Goal: Information Seeking & Learning: Find specific fact

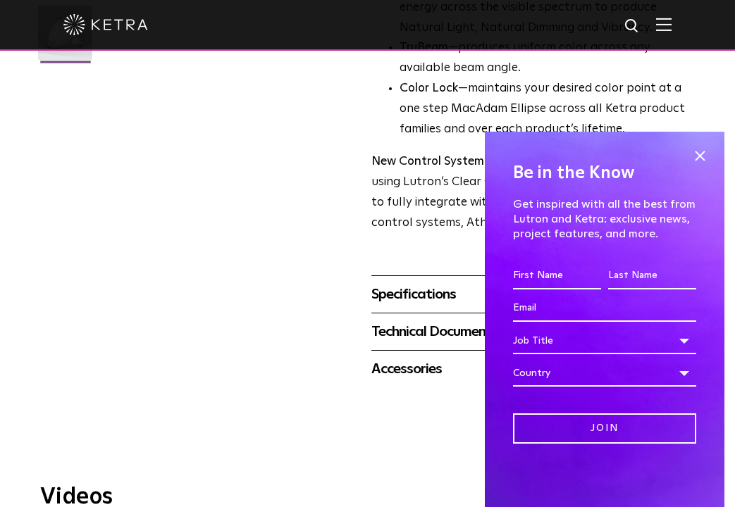
scroll to position [395, 0]
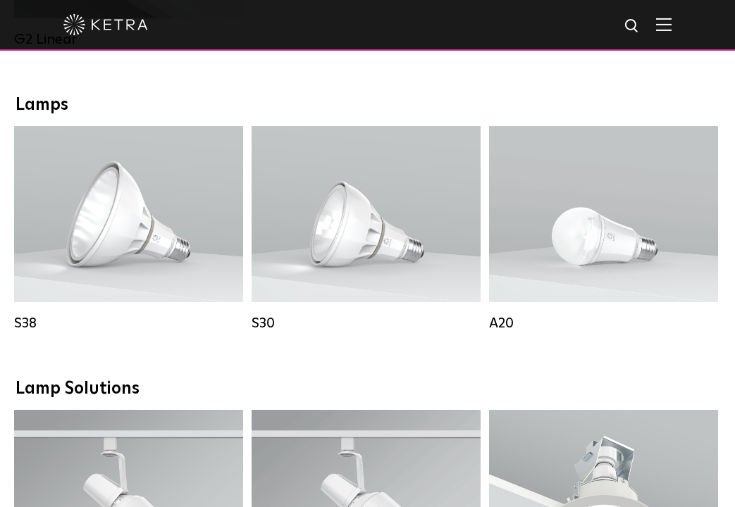
scroll to position [987, 0]
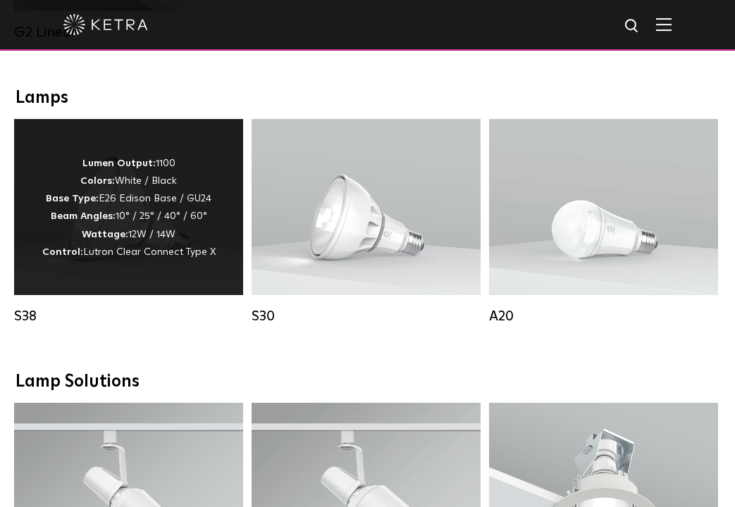
click at [120, 257] on span "Lutron Clear Connect Type X" at bounding box center [149, 252] width 132 height 10
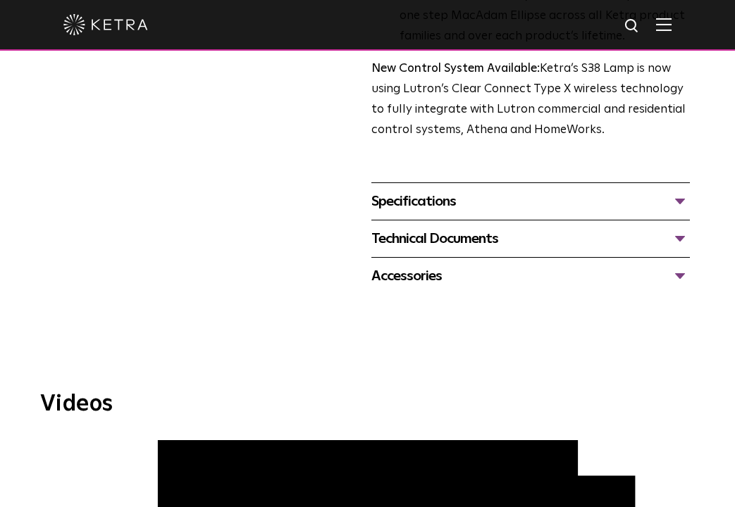
scroll to position [465, 0]
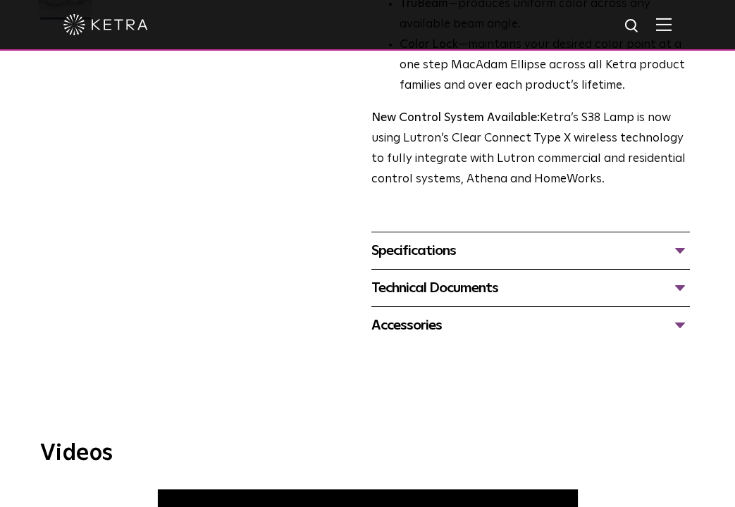
click at [680, 253] on div "Specifications" at bounding box center [530, 251] width 319 height 23
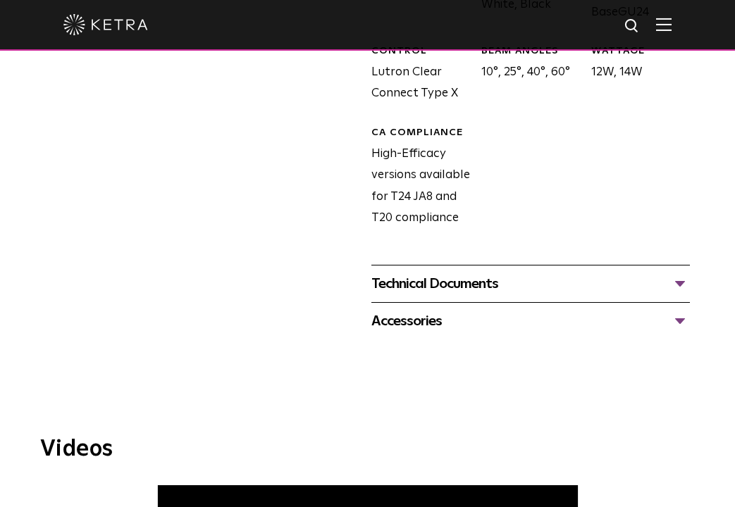
scroll to position [817, 0]
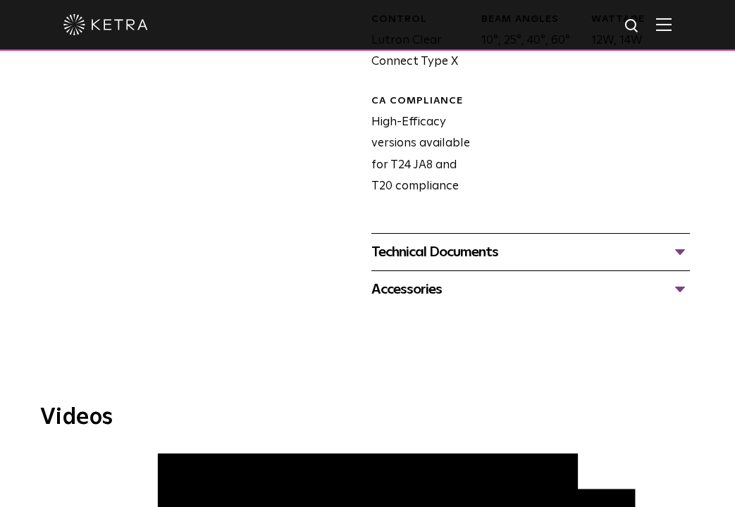
click at [680, 254] on div "Technical Documents" at bounding box center [530, 252] width 319 height 23
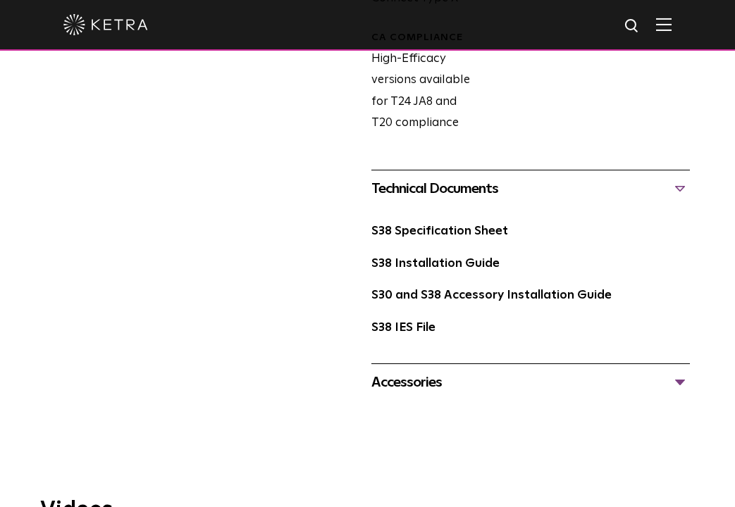
scroll to position [888, 0]
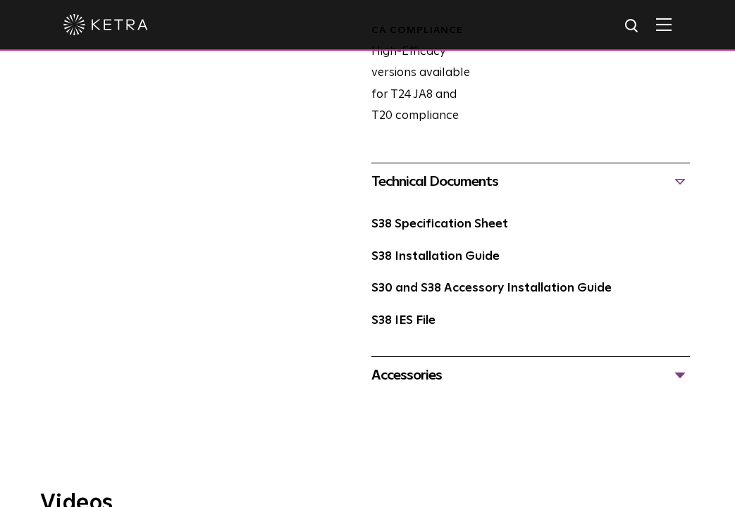
click at [679, 376] on div "Accessories" at bounding box center [530, 375] width 319 height 23
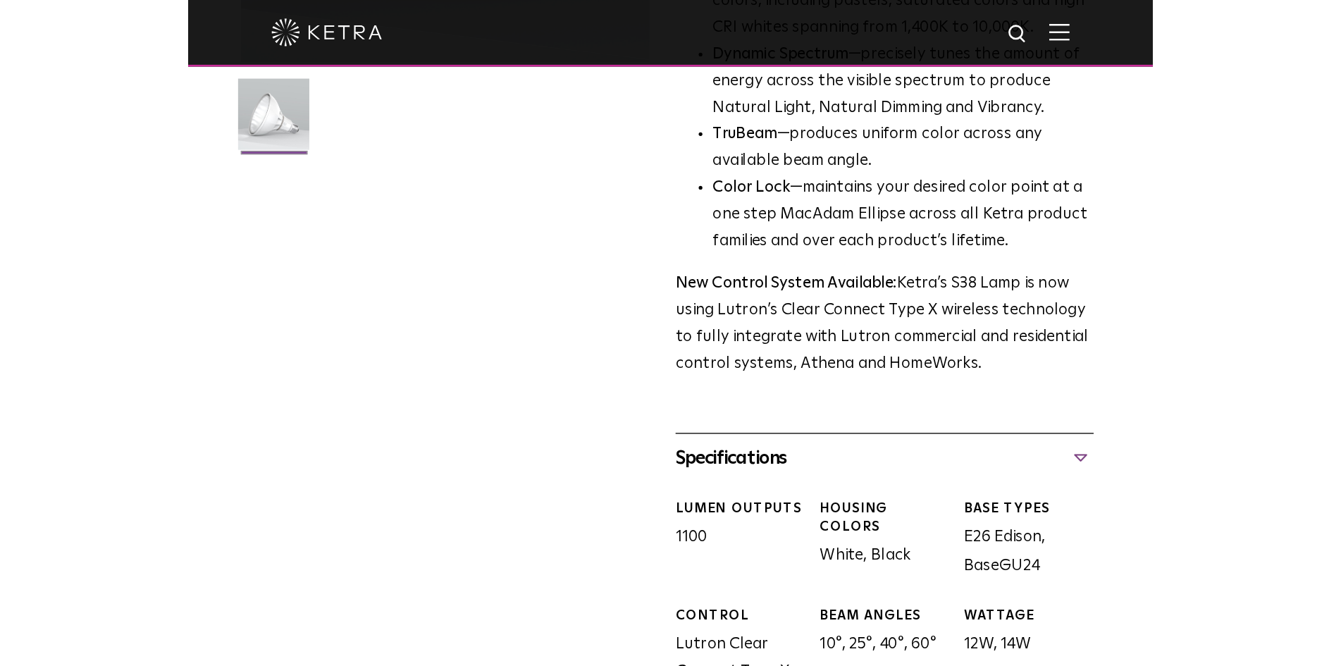
scroll to position [0, 0]
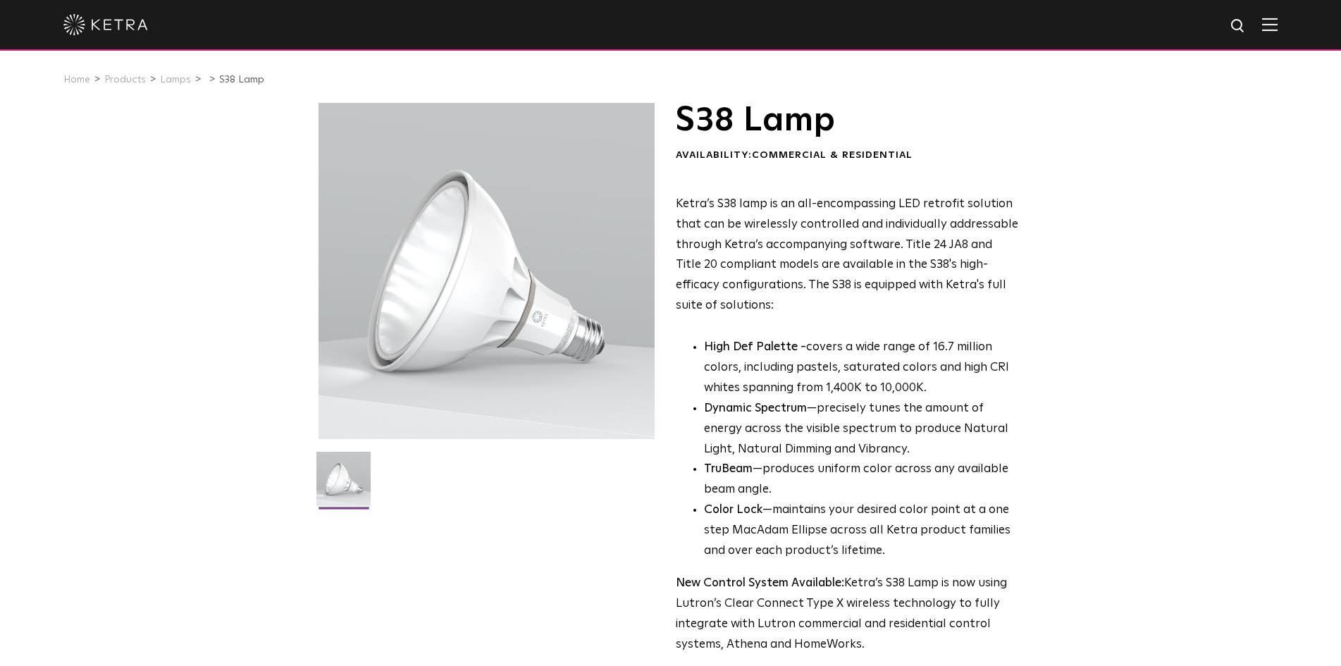
click at [734, 27] on img at bounding box center [1239, 27] width 18 height 18
type input "E26"
click at [734, 16] on button "Search" at bounding box center [1204, 26] width 21 height 21
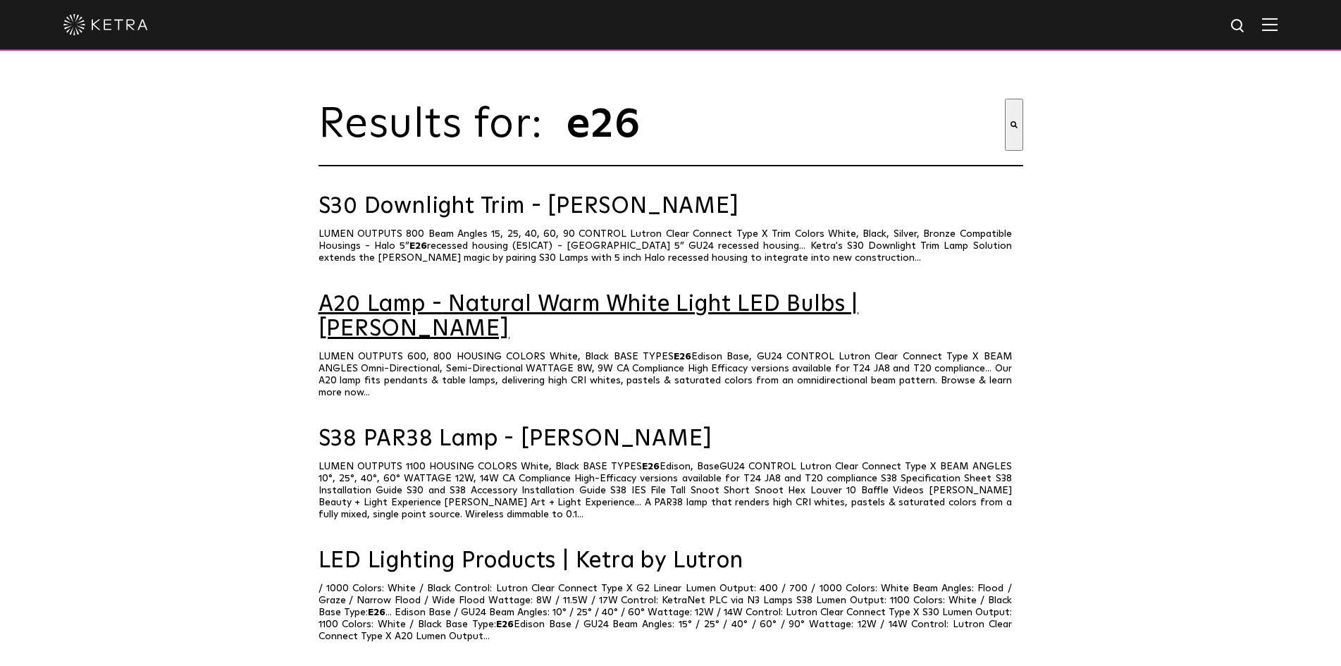
click at [465, 312] on link "A20 Lamp - Natural Warm White Light LED Bulbs | Ketra" at bounding box center [671, 316] width 705 height 49
click at [1245, 23] on img at bounding box center [1239, 27] width 18 height 18
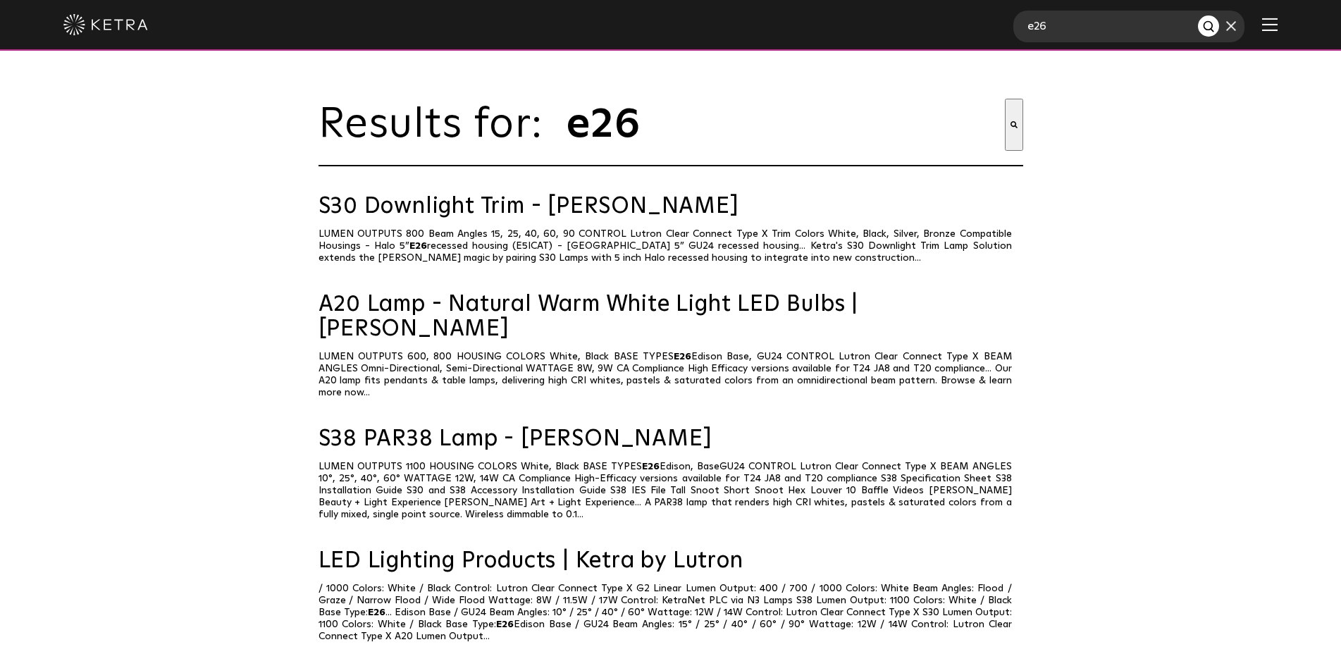
drag, startPoint x: 1113, startPoint y: 23, endPoint x: 984, endPoint y: 37, distance: 129.7
click at [984, 37] on div "e26" at bounding box center [670, 25] width 1341 height 51
type input "UN-S38ALUV45BK"
click at [1198, 16] on button "Search" at bounding box center [1208, 26] width 21 height 21
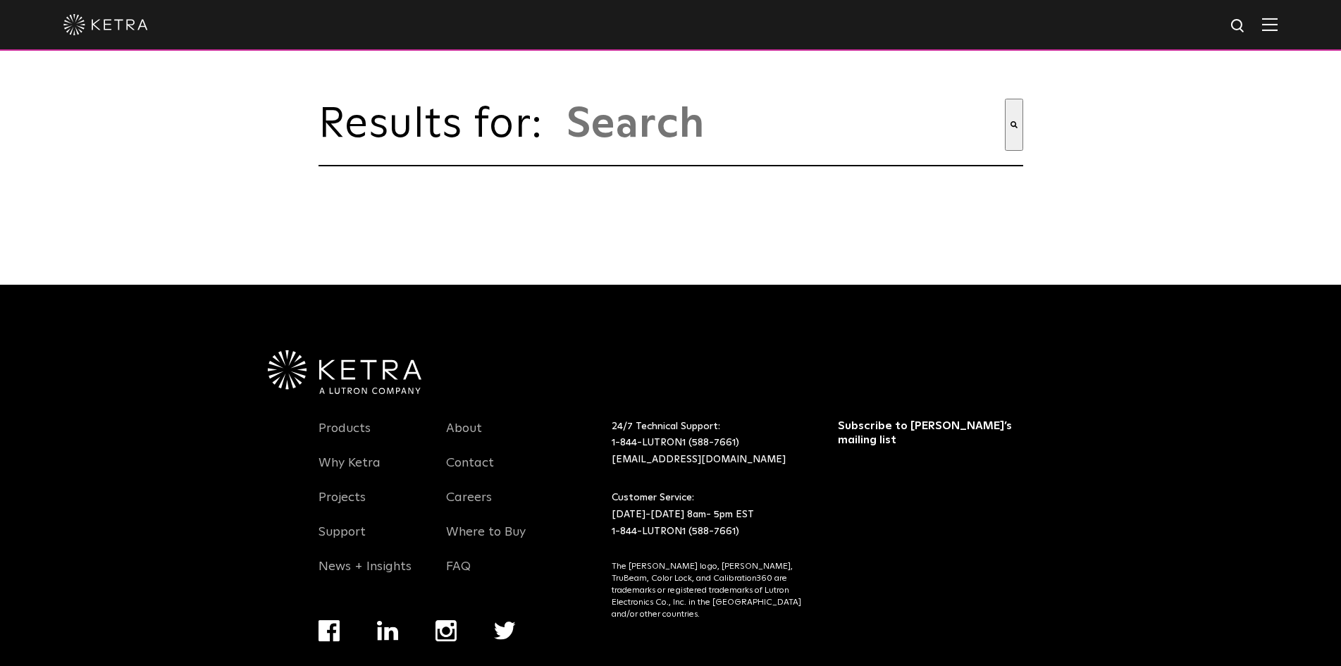
type input "un-s38aluv45bk"
